Goal: Task Accomplishment & Management: Use online tool/utility

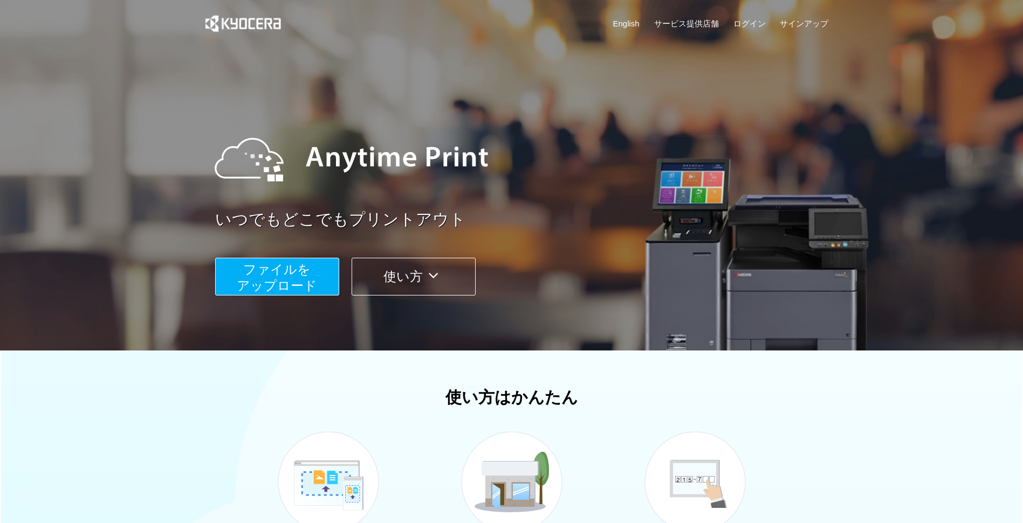
click at [306, 277] on span "ファイルを ​​アップロード" at bounding box center [277, 277] width 80 height 31
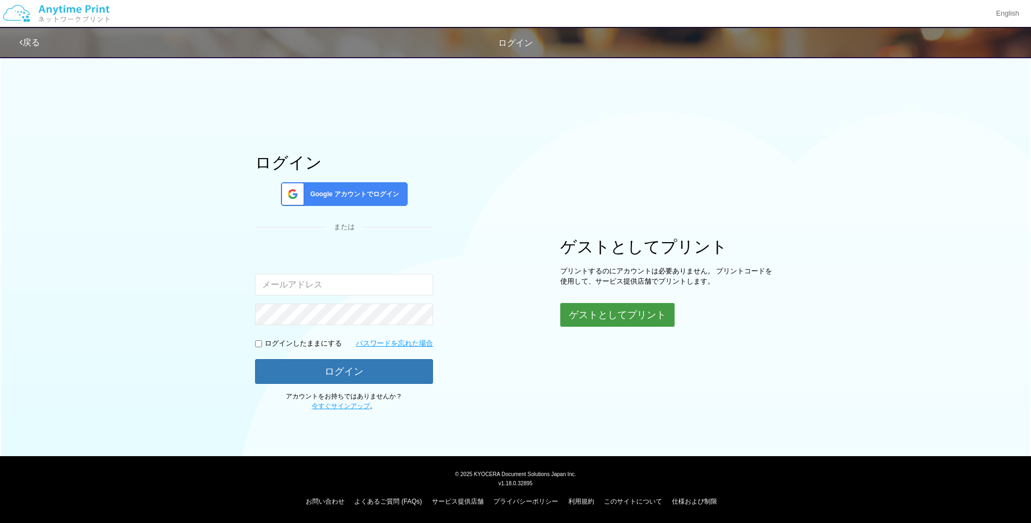
click at [638, 318] on button "ゲストとしてプリント" at bounding box center [617, 315] width 114 height 24
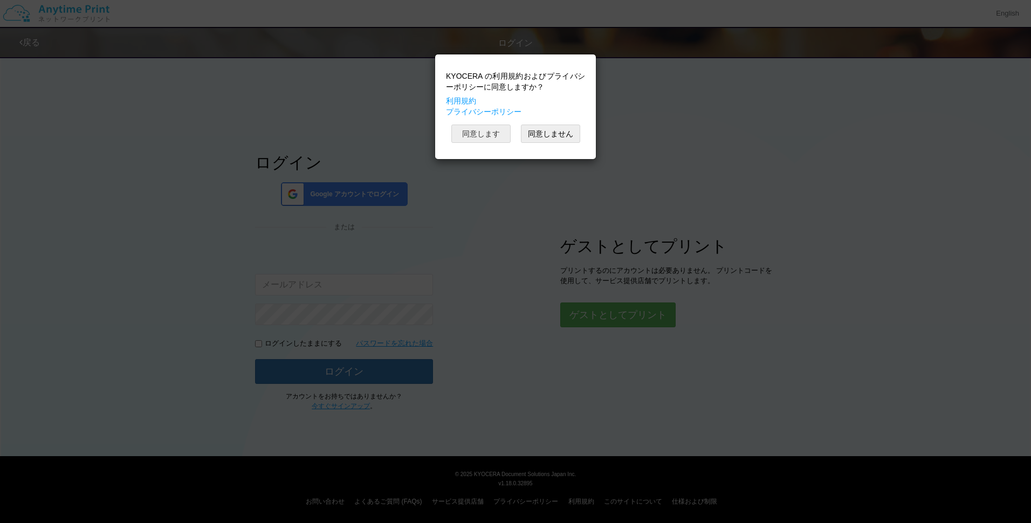
click at [497, 138] on button "同意します" at bounding box center [480, 134] width 59 height 18
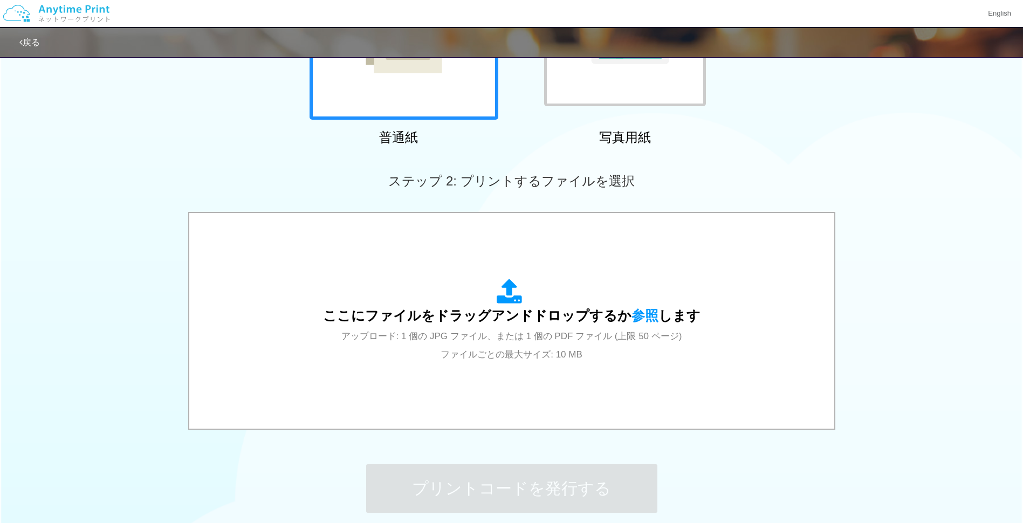
scroll to position [297, 0]
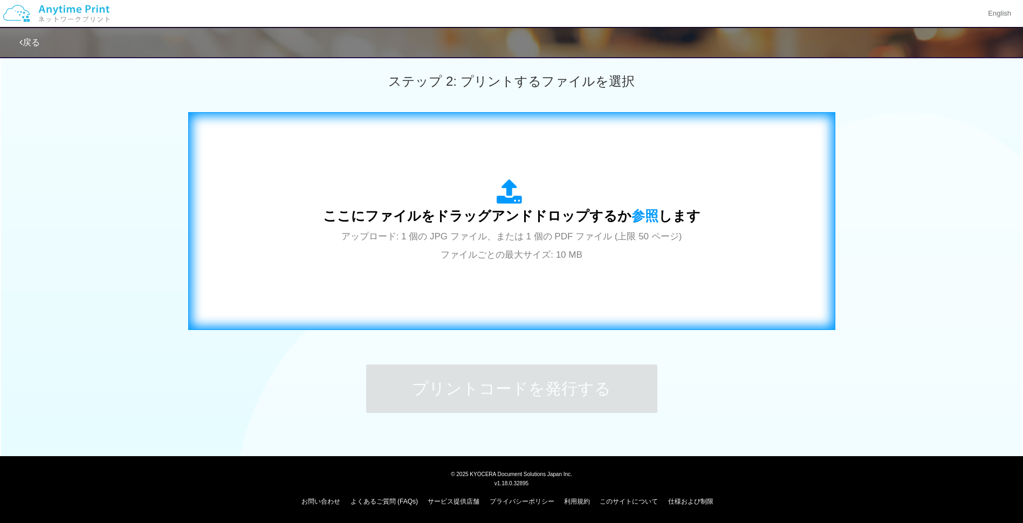
click at [513, 260] on span "アップロード: 1 個の JPG ファイル、または 1 個の PDF ファイル (上限 50 ページ) ファイルごとの最大サイズ: 10 MB" at bounding box center [511, 245] width 341 height 29
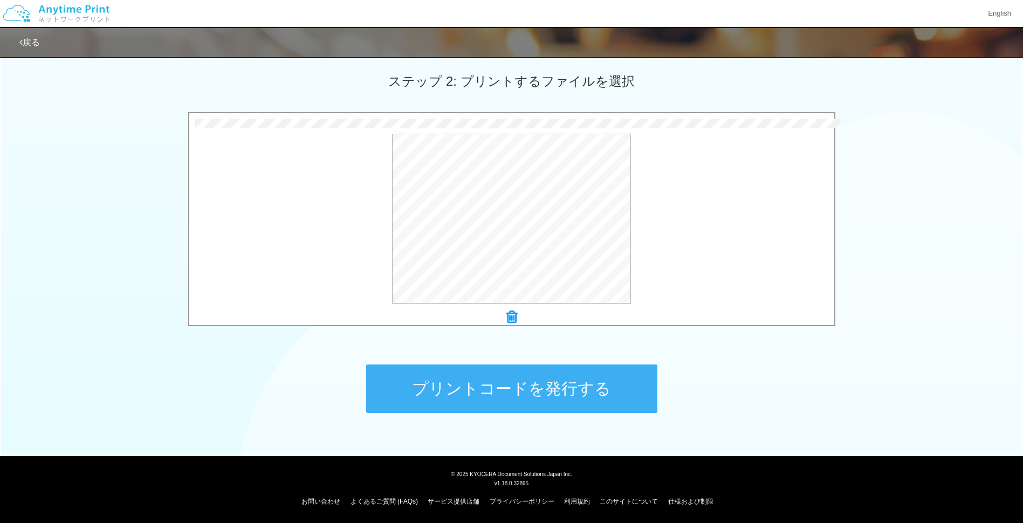
click at [543, 389] on button "プリントコードを発行する" at bounding box center [511, 389] width 291 height 49
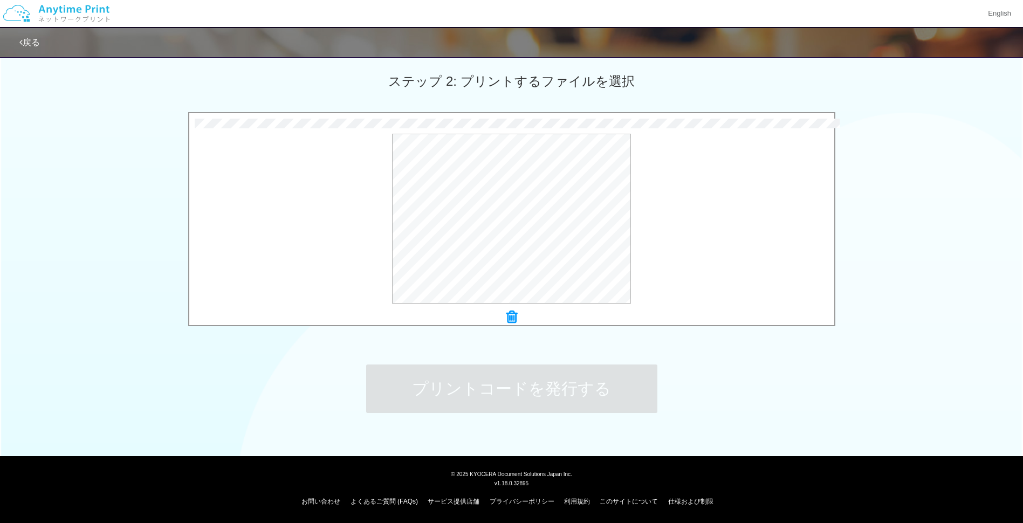
scroll to position [0, 0]
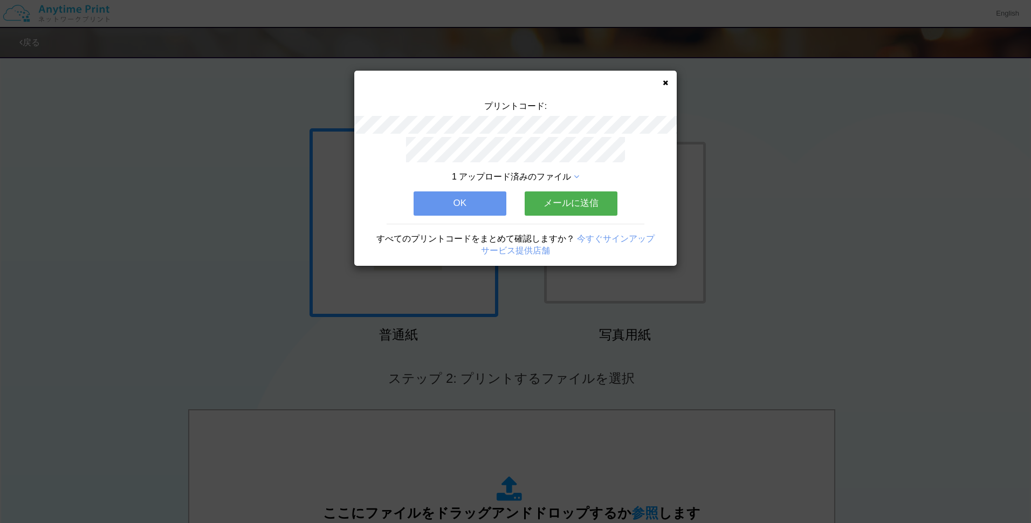
click at [583, 186] on div "1 アップロード済みのファイル OK メールに送信 すべてのプリントコードをまとめて確認しますか？ 今すぐサインアップ サービス提供店舗" at bounding box center [515, 201] width 323 height 129
click at [581, 194] on button "メールに送信" at bounding box center [571, 203] width 93 height 24
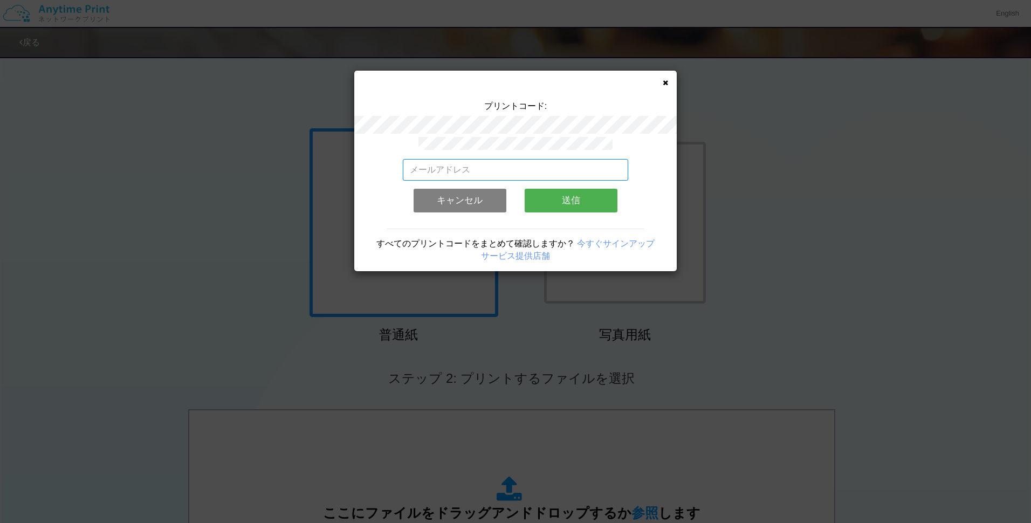
click at [506, 164] on input "email" at bounding box center [516, 170] width 226 height 22
type input "F"
type input "ふ"
type input "F"
type input "[EMAIL_ADDRESS][DOMAIN_NAME]"
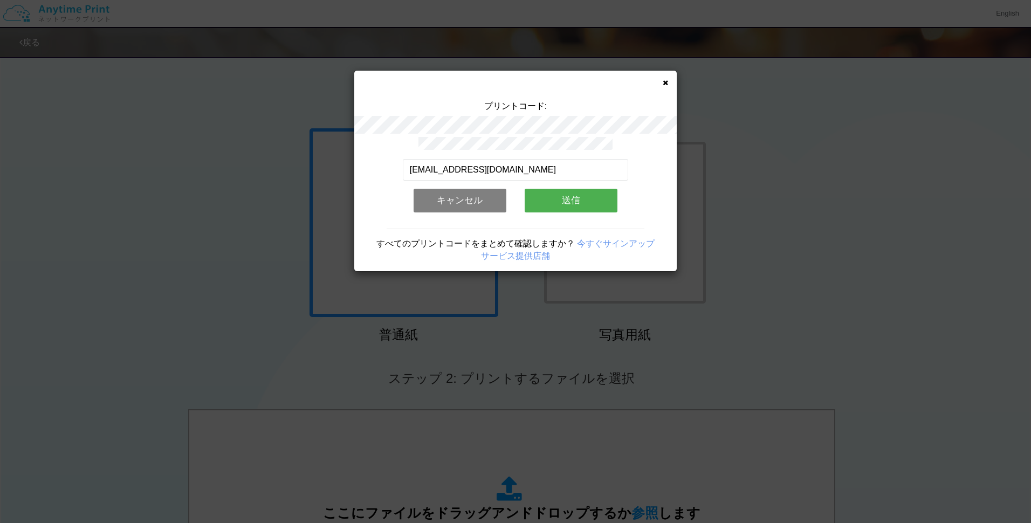
click at [576, 198] on button "送信" at bounding box center [571, 201] width 93 height 24
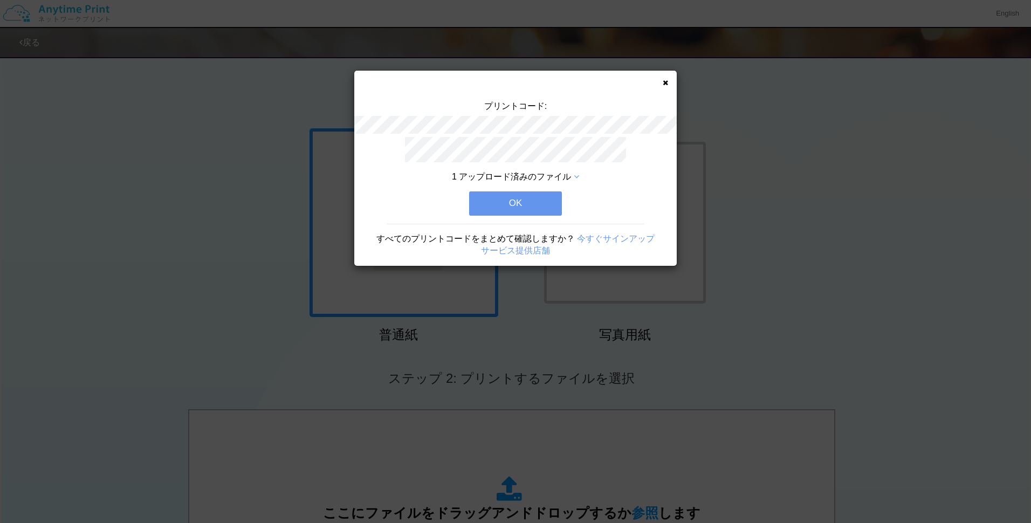
click at [550, 202] on button "OK" at bounding box center [515, 203] width 93 height 24
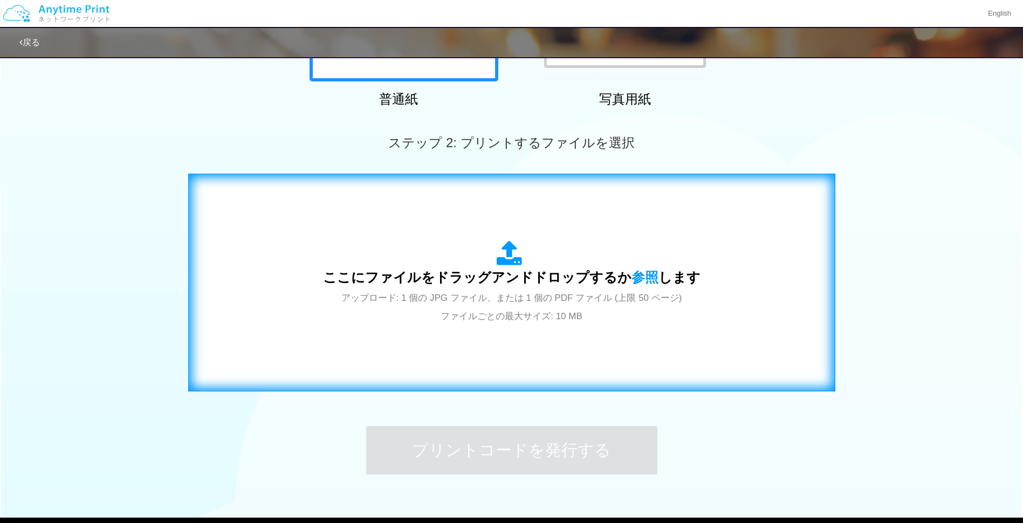
scroll to position [270, 0]
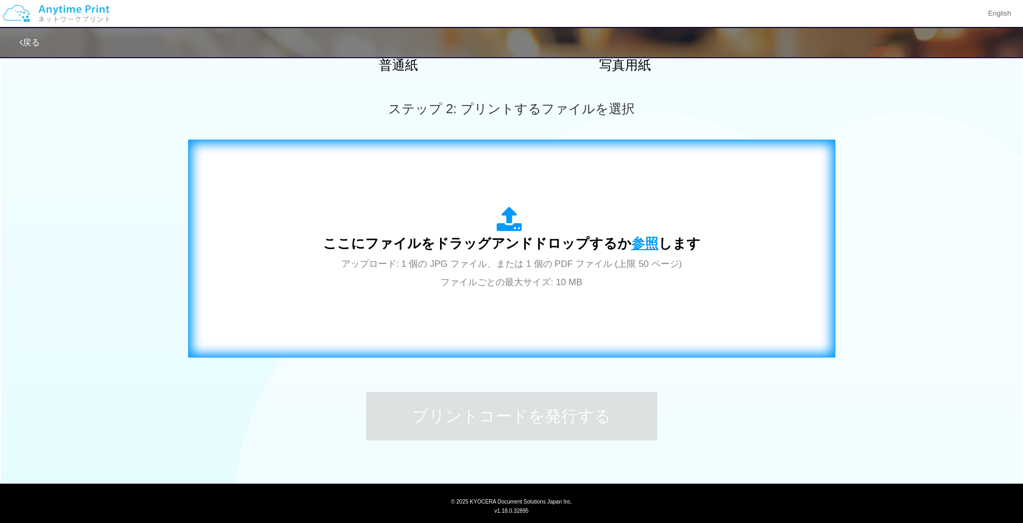
click at [643, 239] on span "参照" at bounding box center [645, 243] width 27 height 15
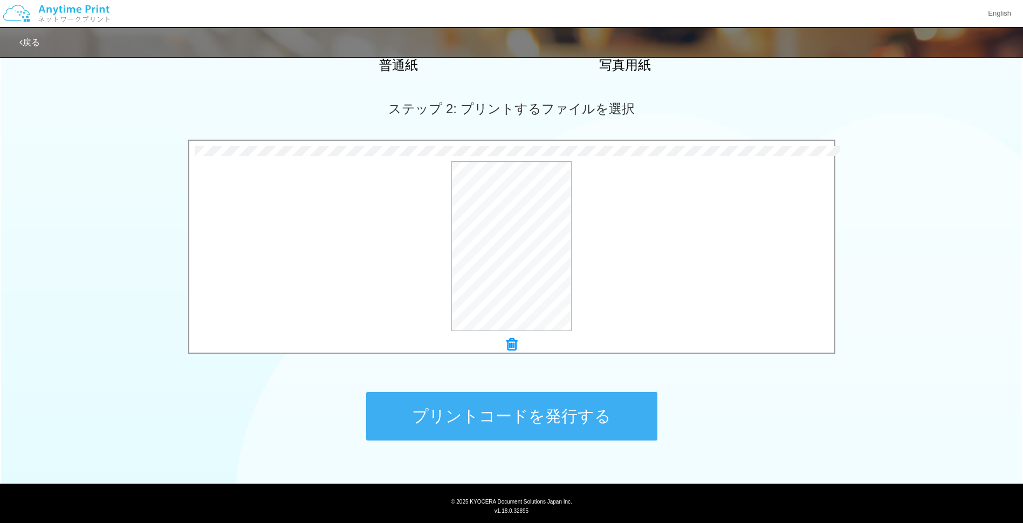
click at [529, 410] on button "プリントコードを発行する" at bounding box center [511, 416] width 291 height 49
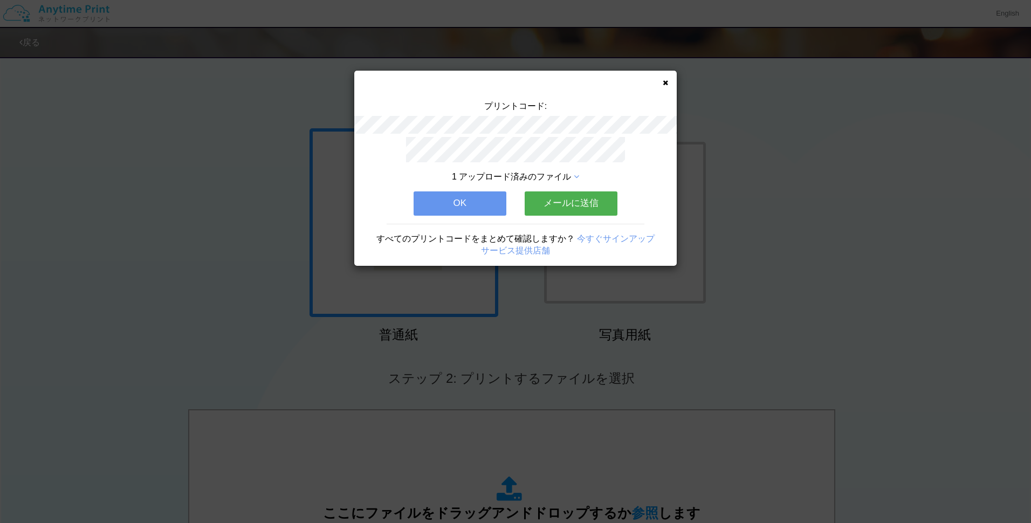
click at [557, 191] on button "メールに送信" at bounding box center [571, 203] width 93 height 24
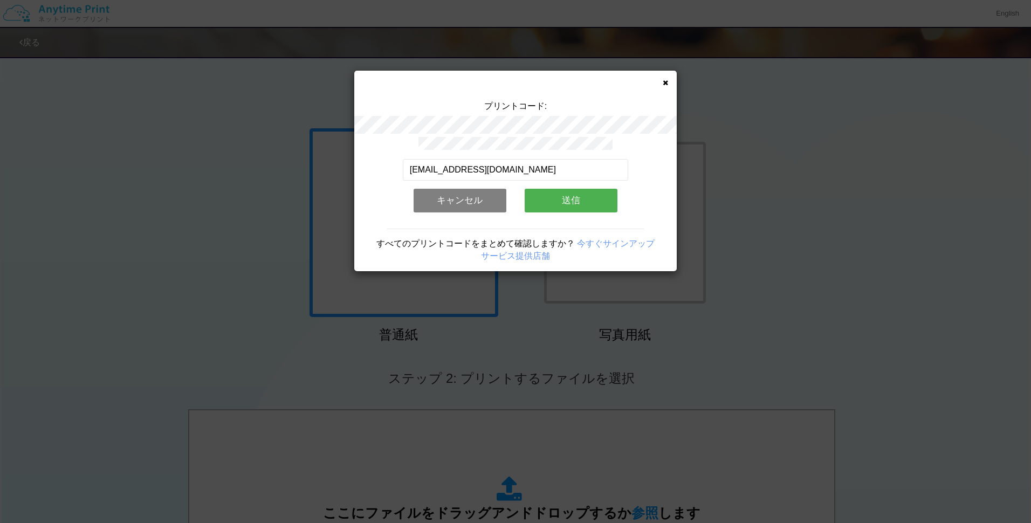
click at [549, 193] on button "送信" at bounding box center [571, 201] width 93 height 24
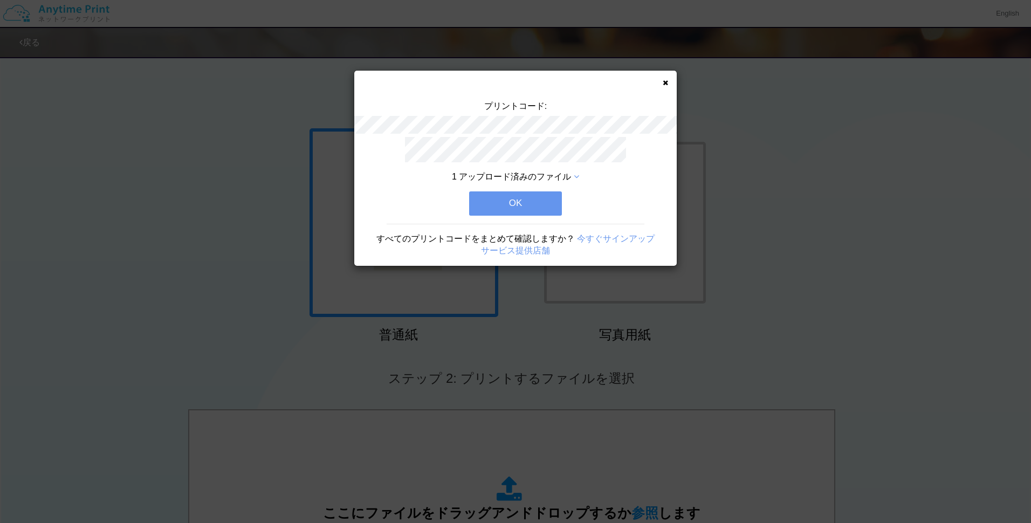
click at [549, 193] on button "OK" at bounding box center [515, 203] width 93 height 24
